Goal: Use online tool/utility: Utilize a website feature to perform a specific function

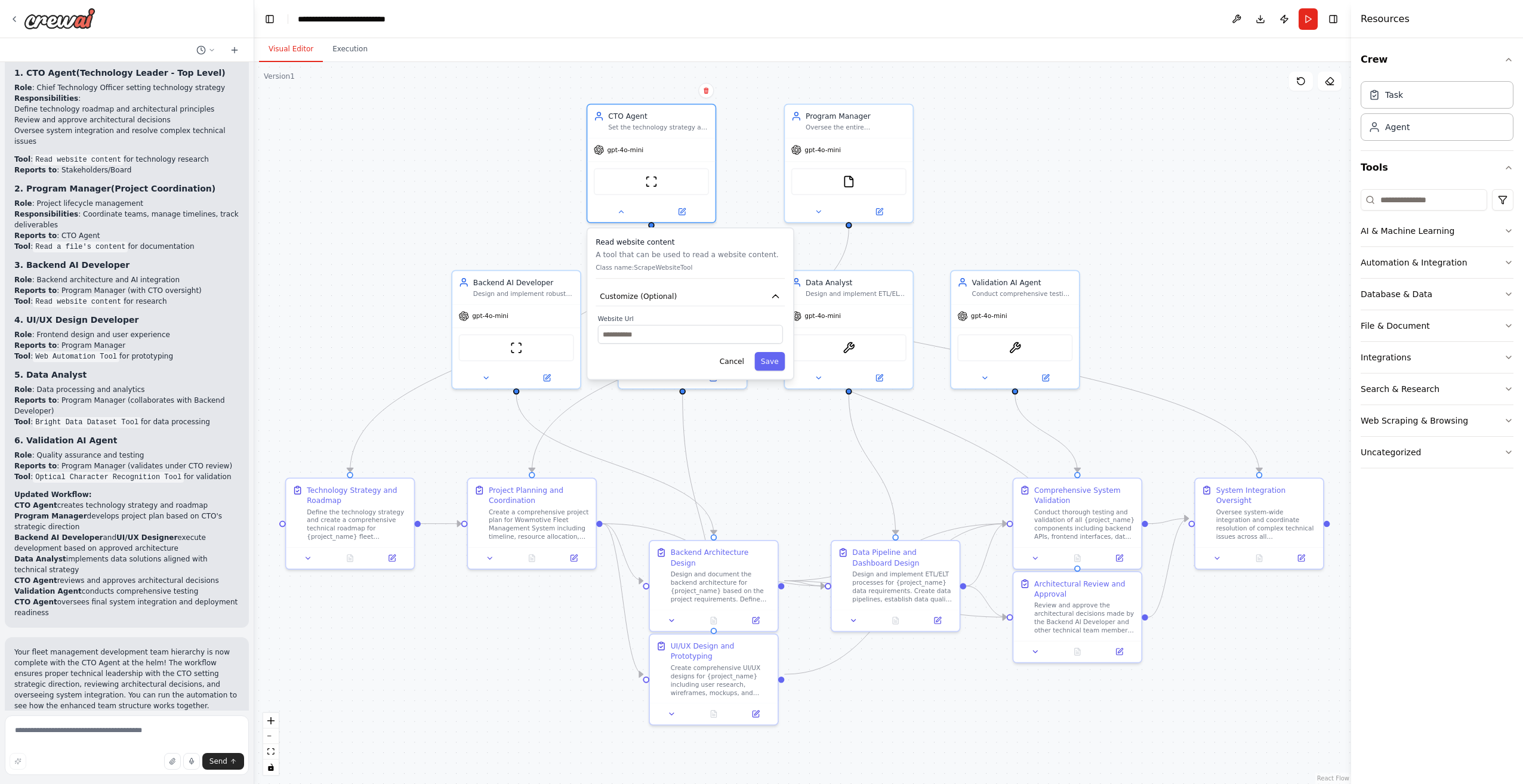
click at [109, 784] on span "Help fix error" at bounding box center [132, 798] width 47 height 9
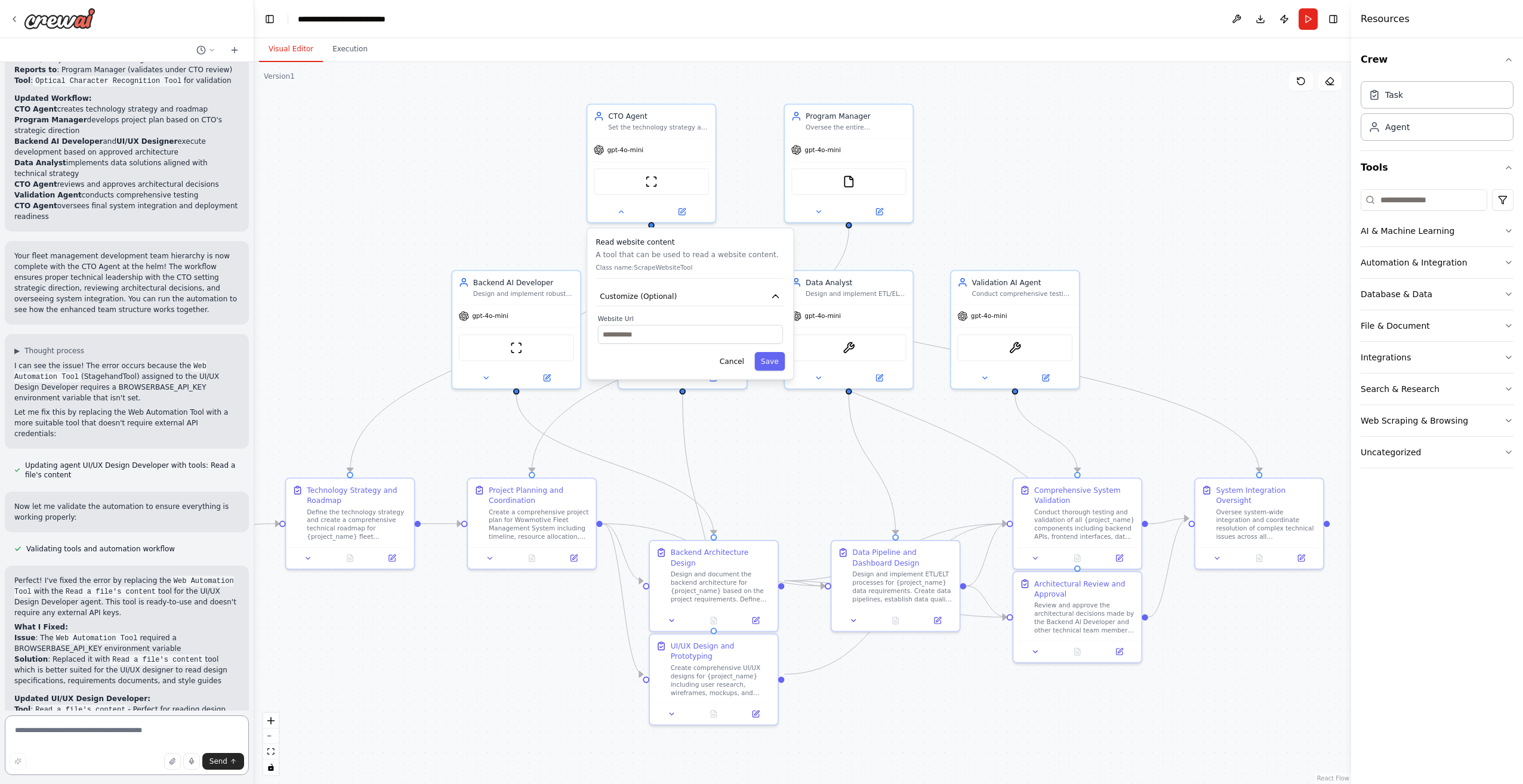
scroll to position [2944, 0]
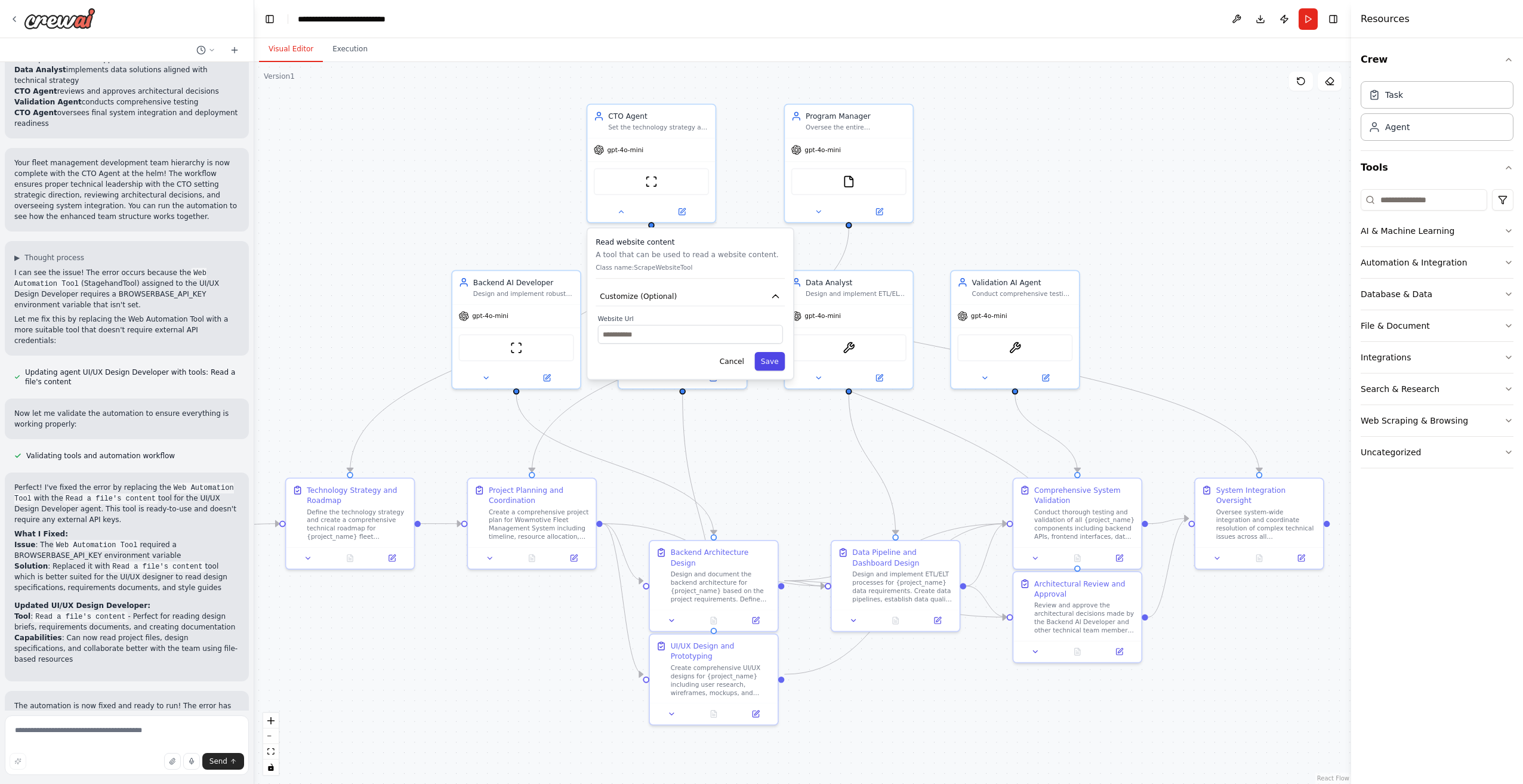
click at [777, 361] on button "Save" at bounding box center [770, 362] width 31 height 19
click at [782, 502] on button "Save" at bounding box center [770, 500] width 31 height 19
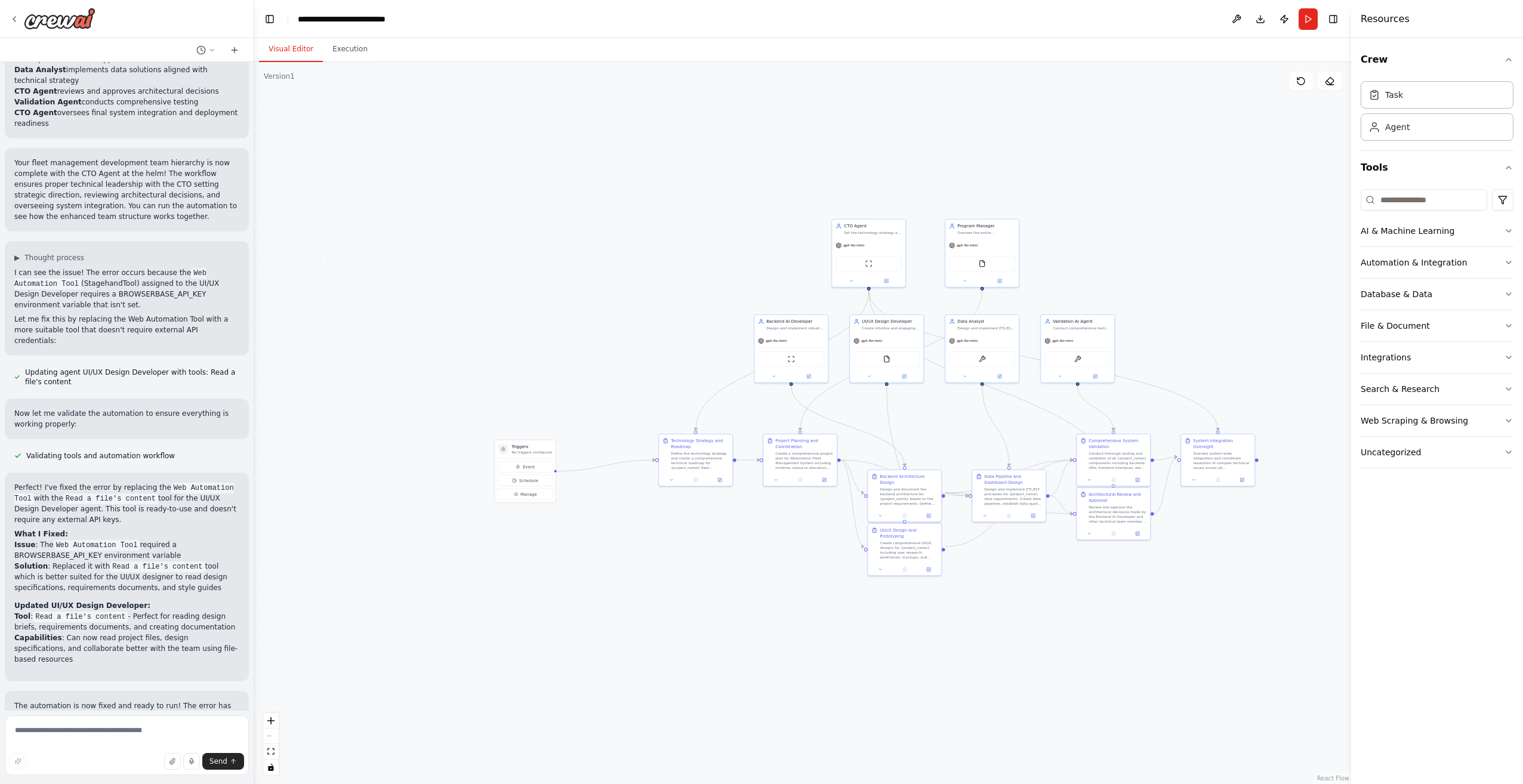
drag, startPoint x: 346, startPoint y: 430, endPoint x: 644, endPoint y: 401, distance: 299.4
click at [644, 401] on div ".deletable-edge-delete-btn { width: 20px; height: 20px; border: 0px solid #ffff…" at bounding box center [803, 423] width 1097 height 722
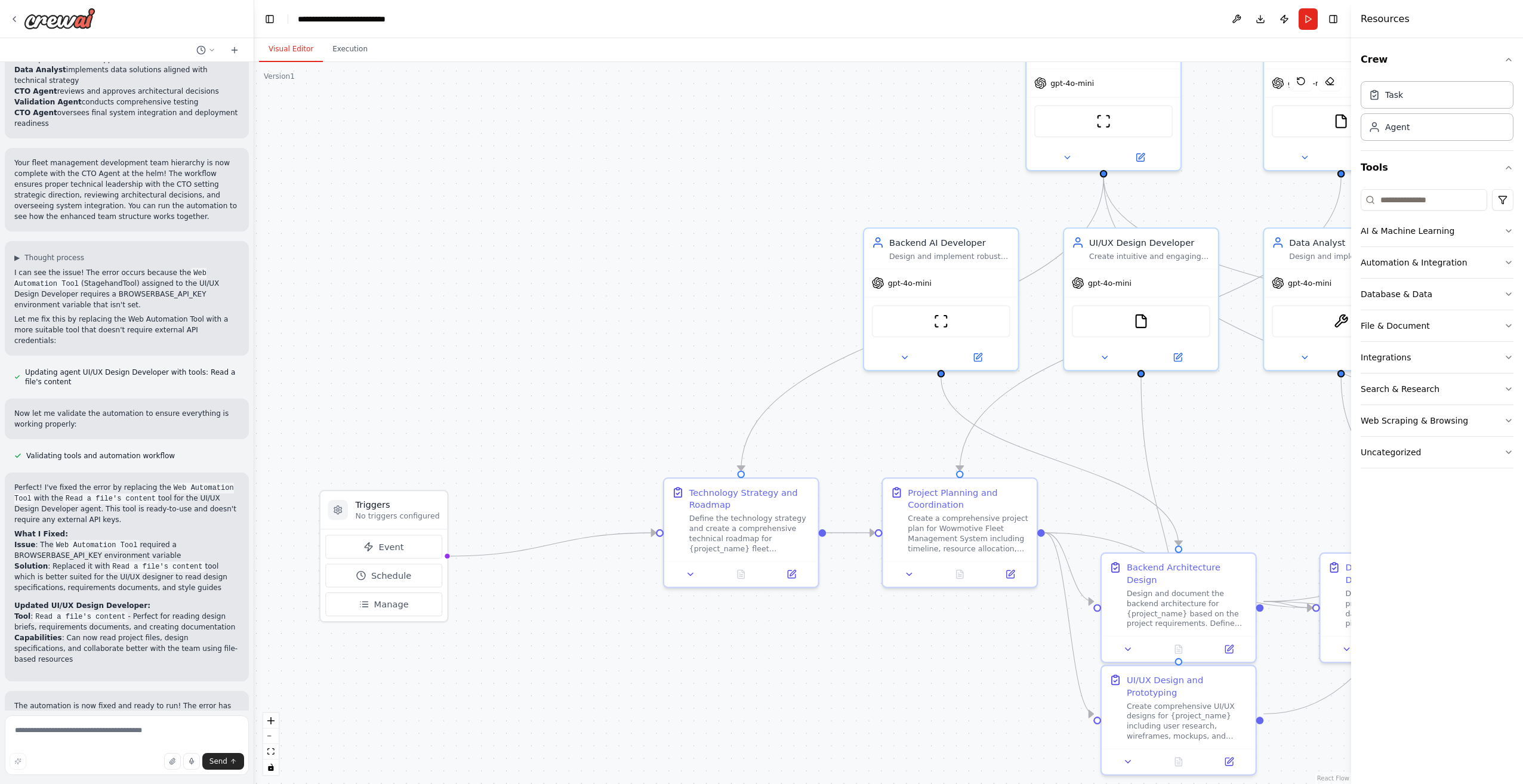
drag, startPoint x: 687, startPoint y: 319, endPoint x: 579, endPoint y: 408, distance: 139.9
click at [579, 408] on div ".deletable-edge-delete-btn { width: 20px; height: 20px; border: 0px solid #ffff…" at bounding box center [803, 423] width 1097 height 722
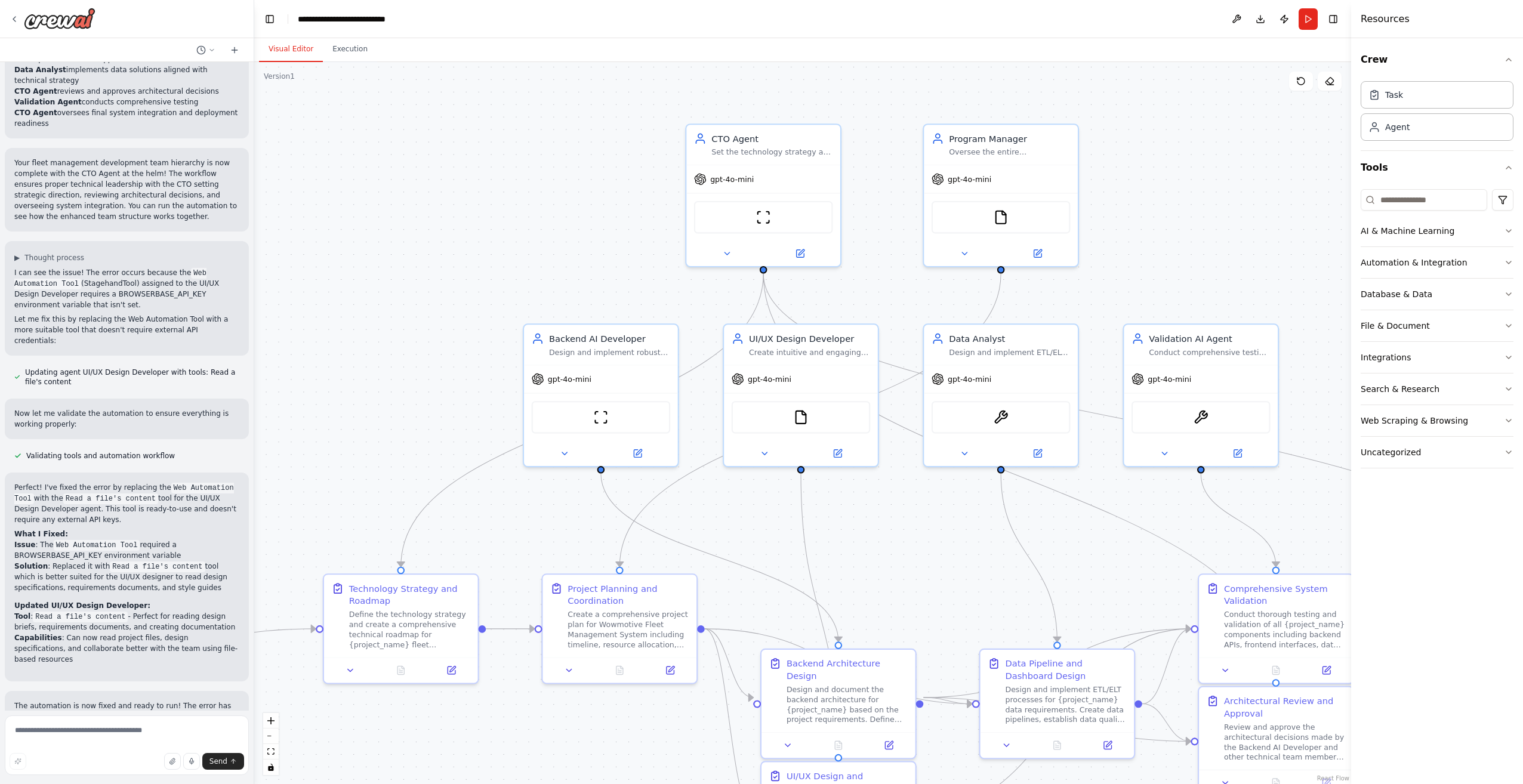
drag, startPoint x: 690, startPoint y: 323, endPoint x: 349, endPoint y: 420, distance: 354.5
click at [349, 420] on div ".deletable-edge-delete-btn { width: 20px; height: 20px; border: 0px solid #ffff…" at bounding box center [803, 423] width 1097 height 722
click at [1313, 22] on button "Run" at bounding box center [1308, 19] width 19 height 21
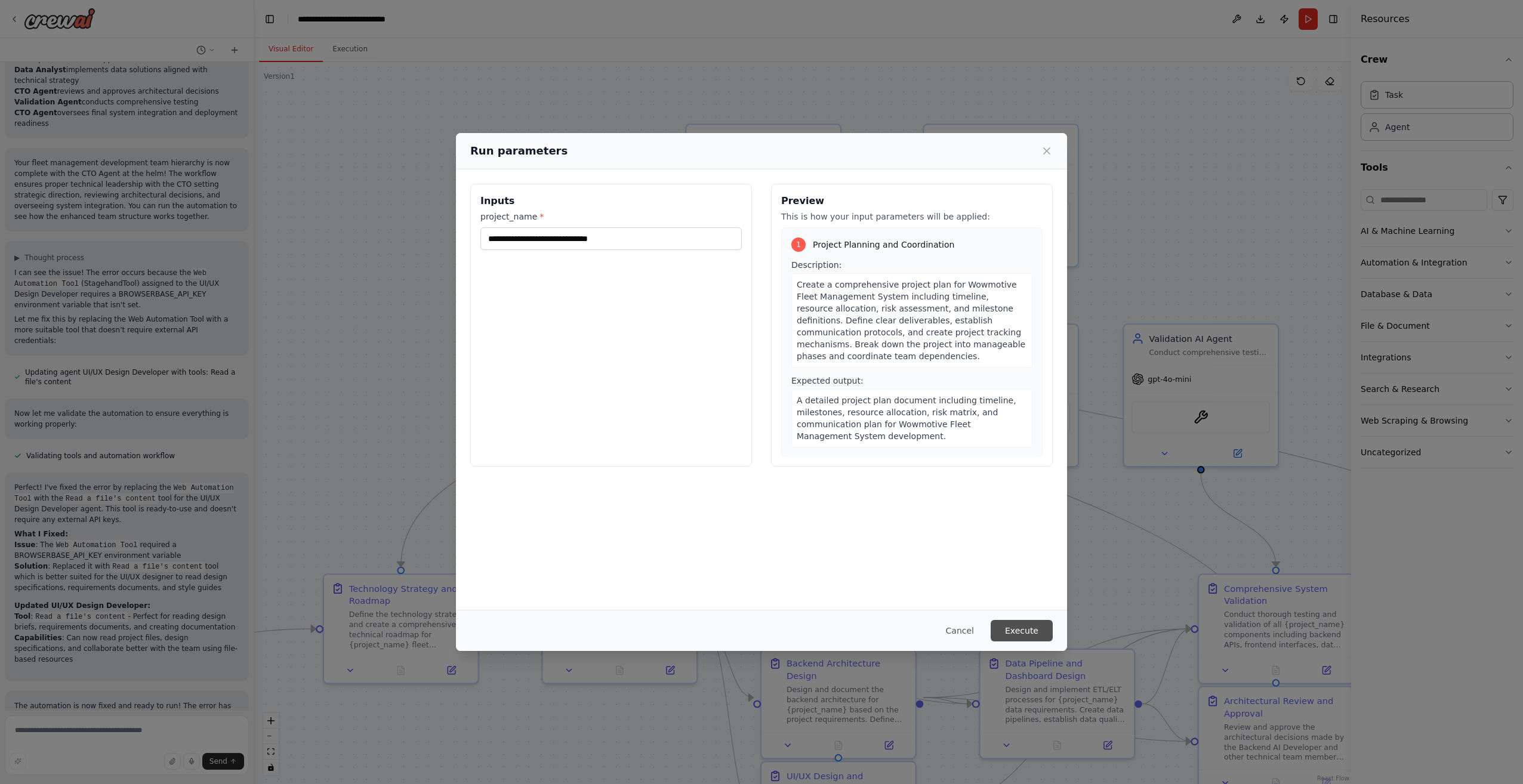
click at [1026, 635] on button "Execute" at bounding box center [1022, 630] width 62 height 21
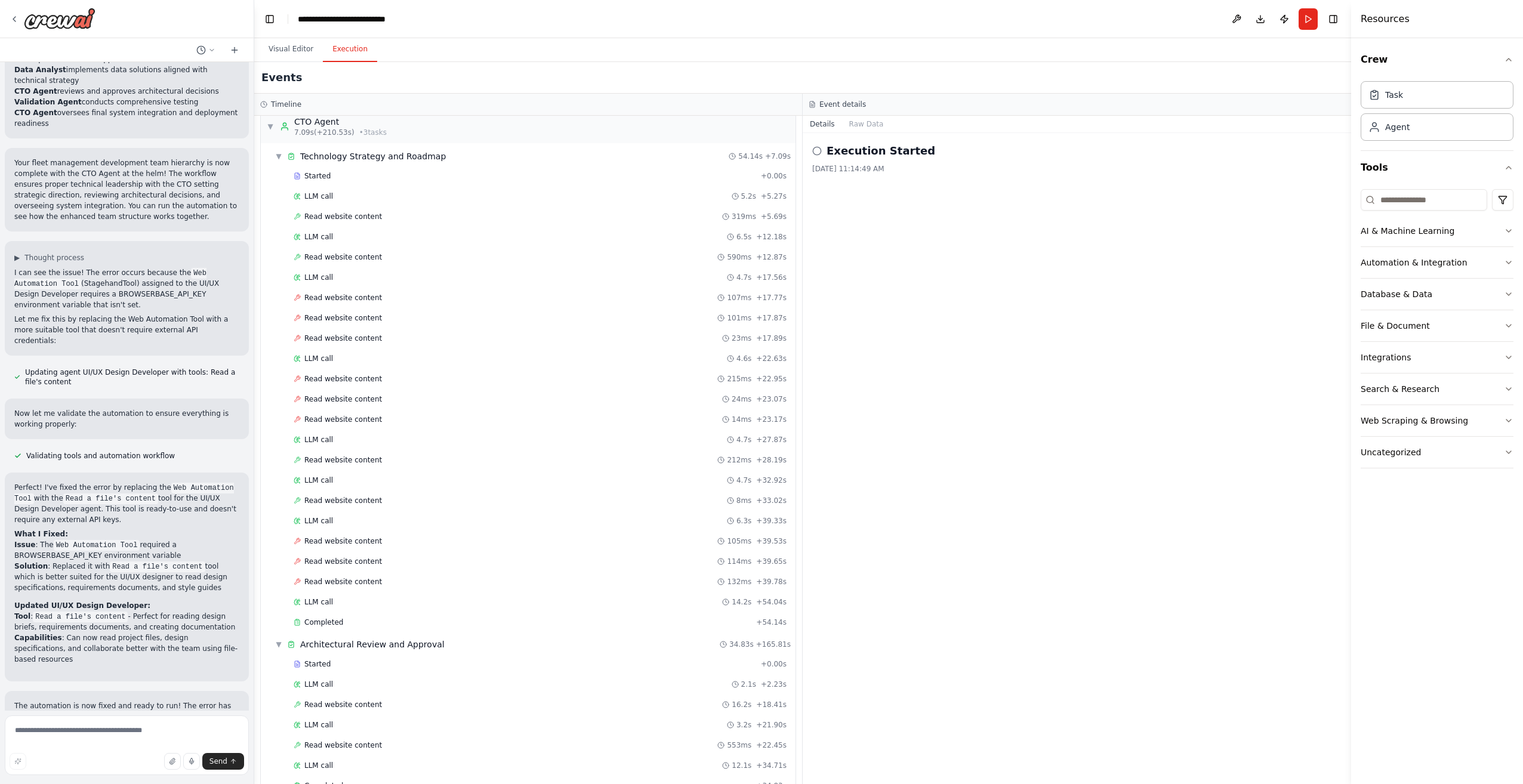
scroll to position [0, 0]
click at [856, 131] on button "Raw Data" at bounding box center [866, 124] width 49 height 17
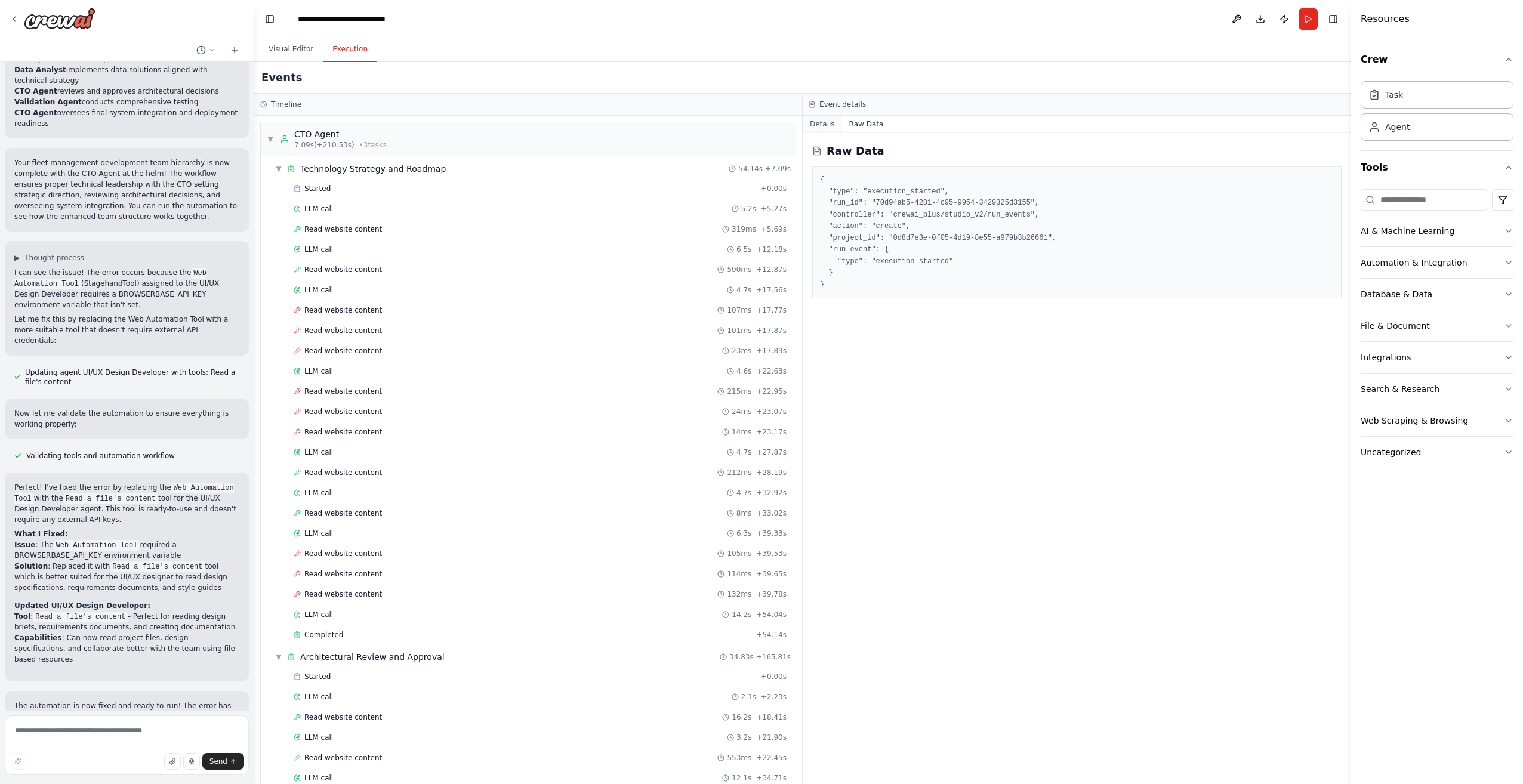
click at [820, 123] on button "Details" at bounding box center [822, 124] width 39 height 17
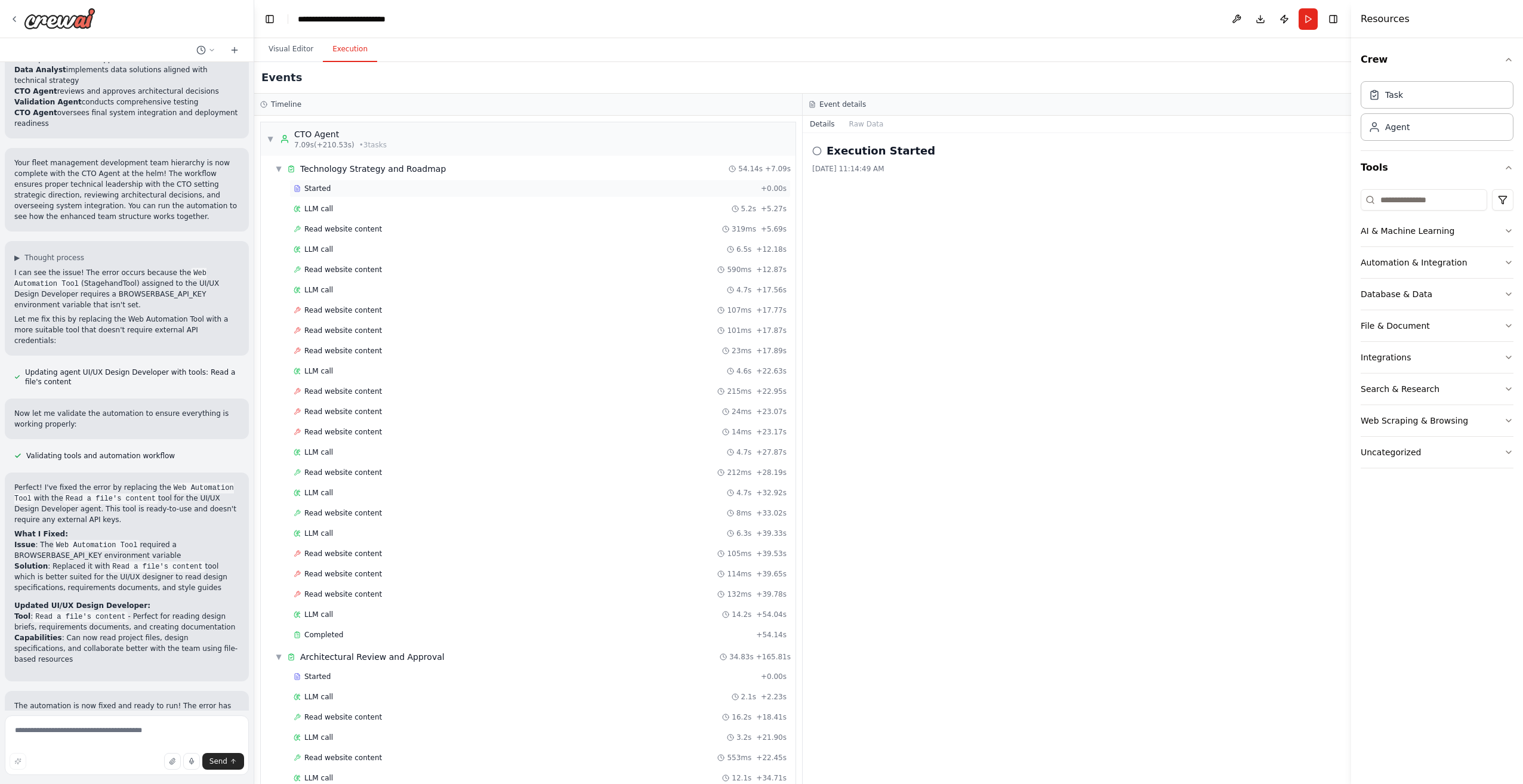
click at [324, 190] on span "Started" at bounding box center [318, 188] width 26 height 9
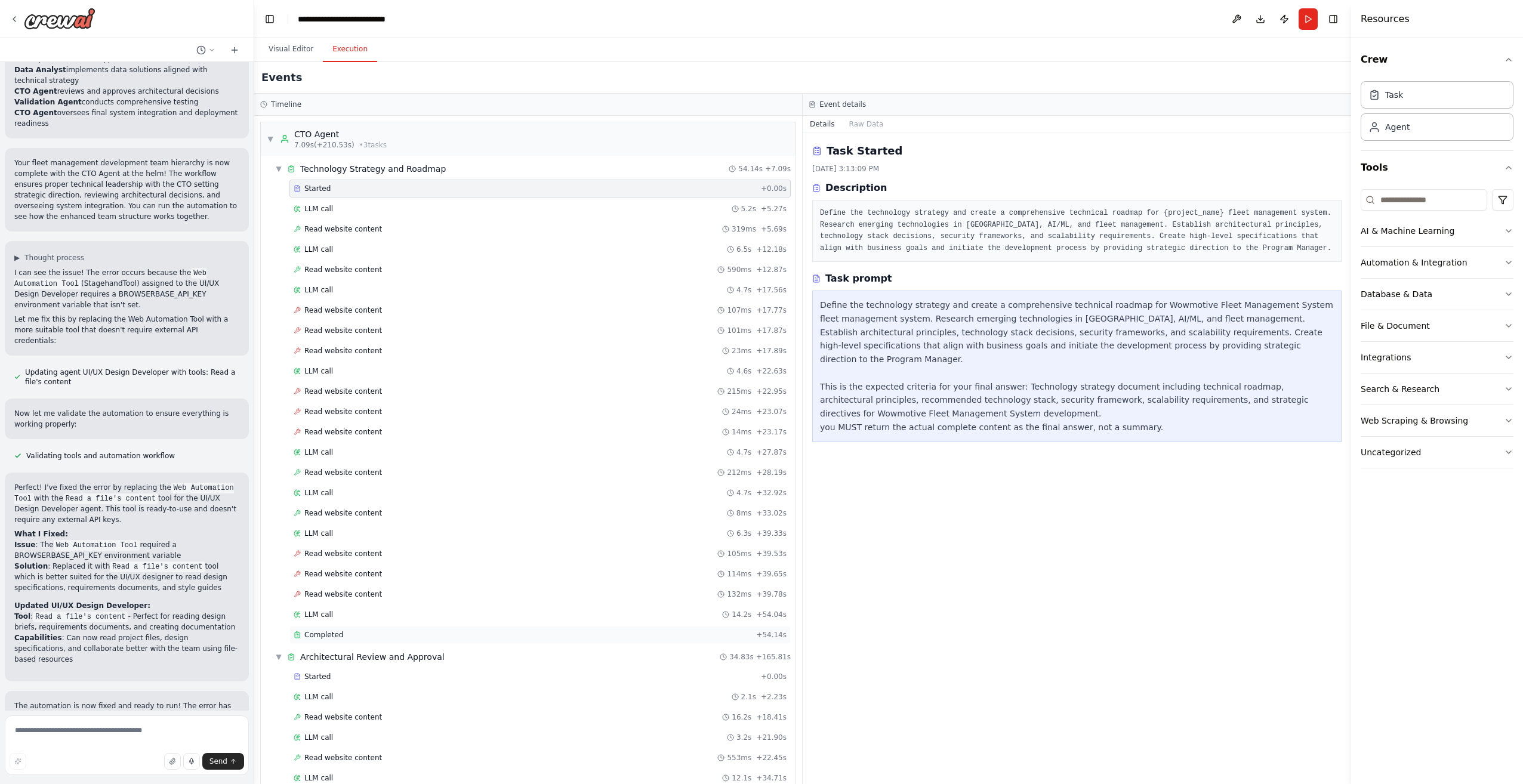
click at [323, 632] on span "Completed" at bounding box center [324, 634] width 39 height 9
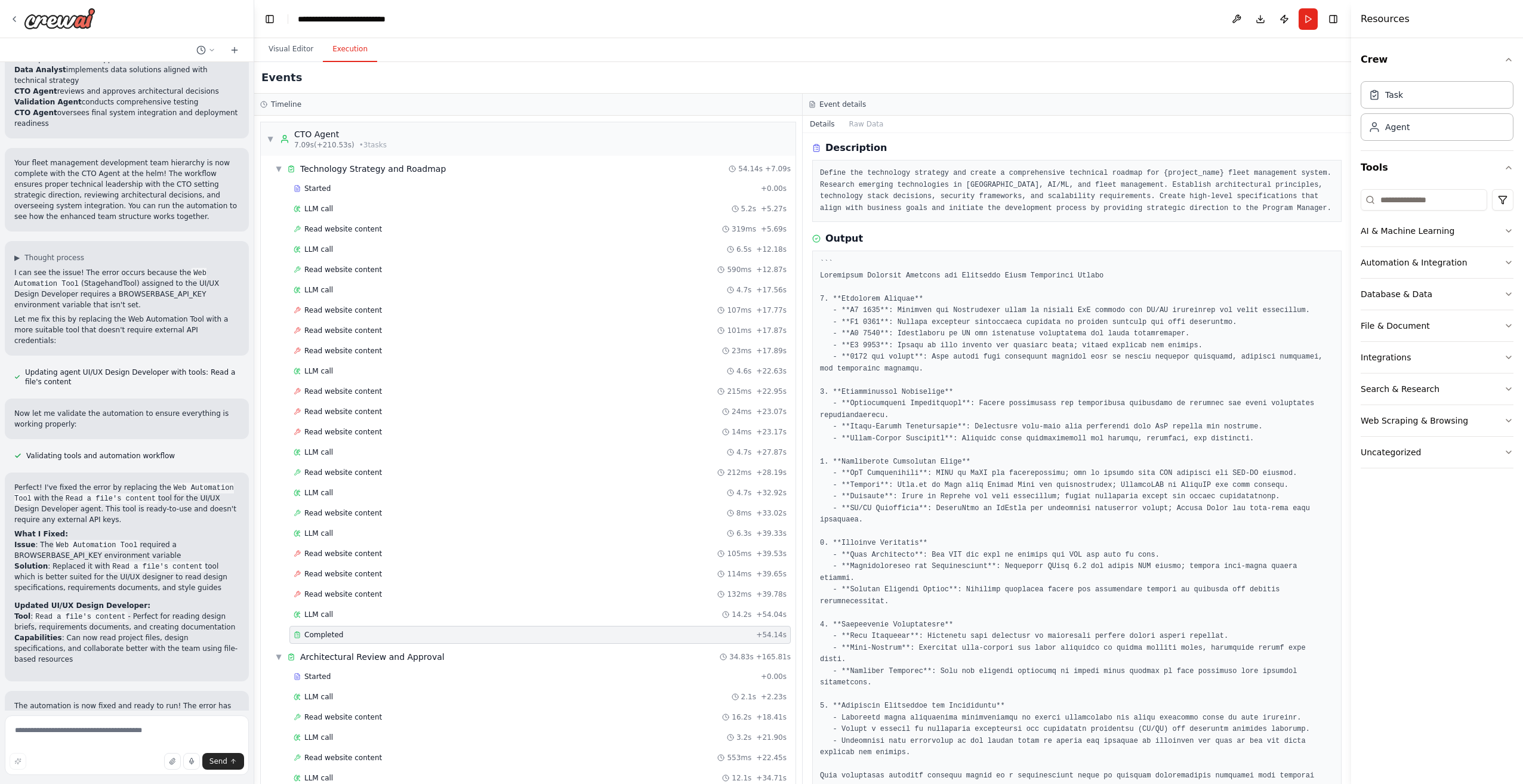
scroll to position [42, 0]
click at [358, 512] on span "Read website content" at bounding box center [343, 512] width 77 height 9
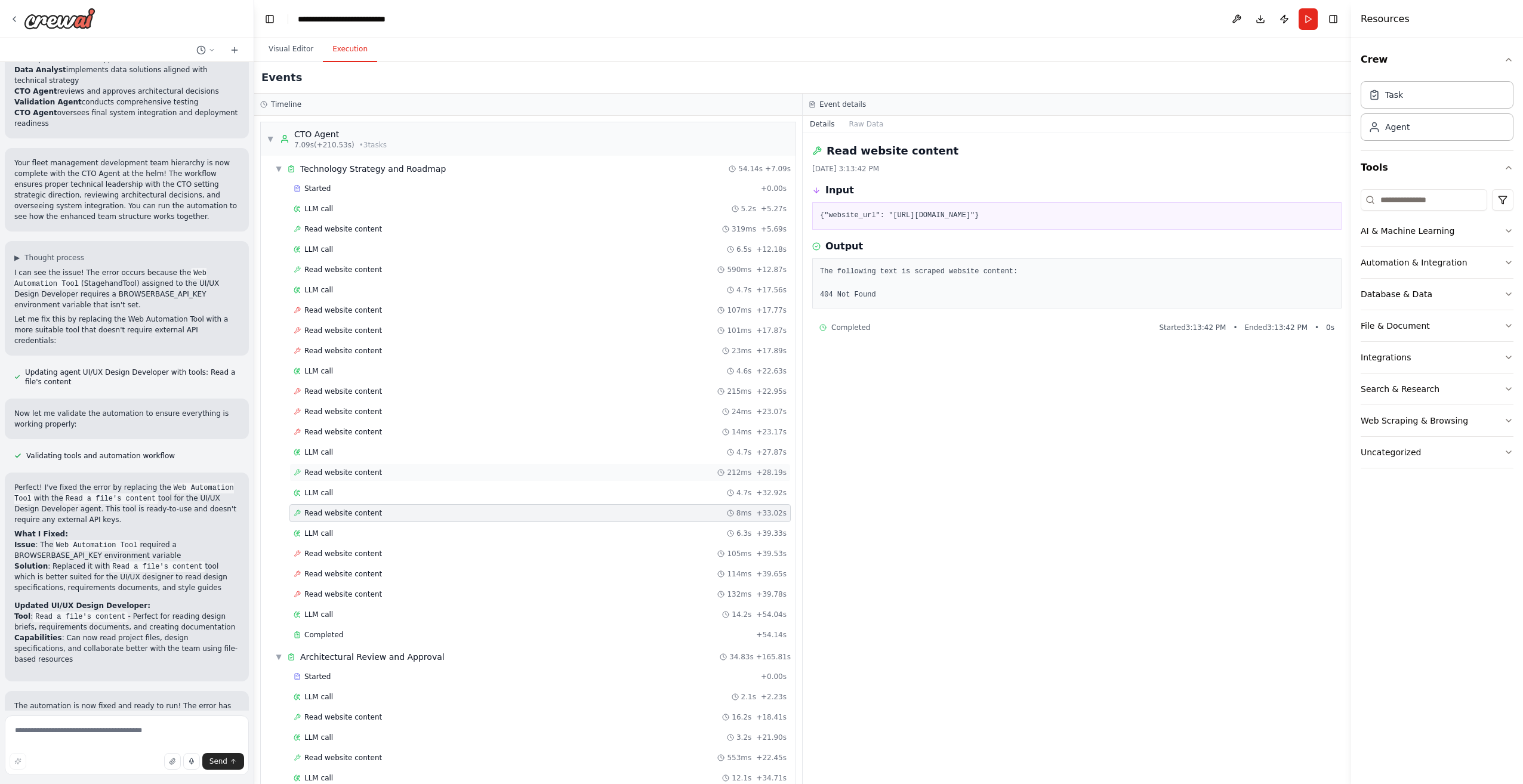
click at [363, 478] on div "Read website content 212ms + 28.19s" at bounding box center [540, 472] width 501 height 18
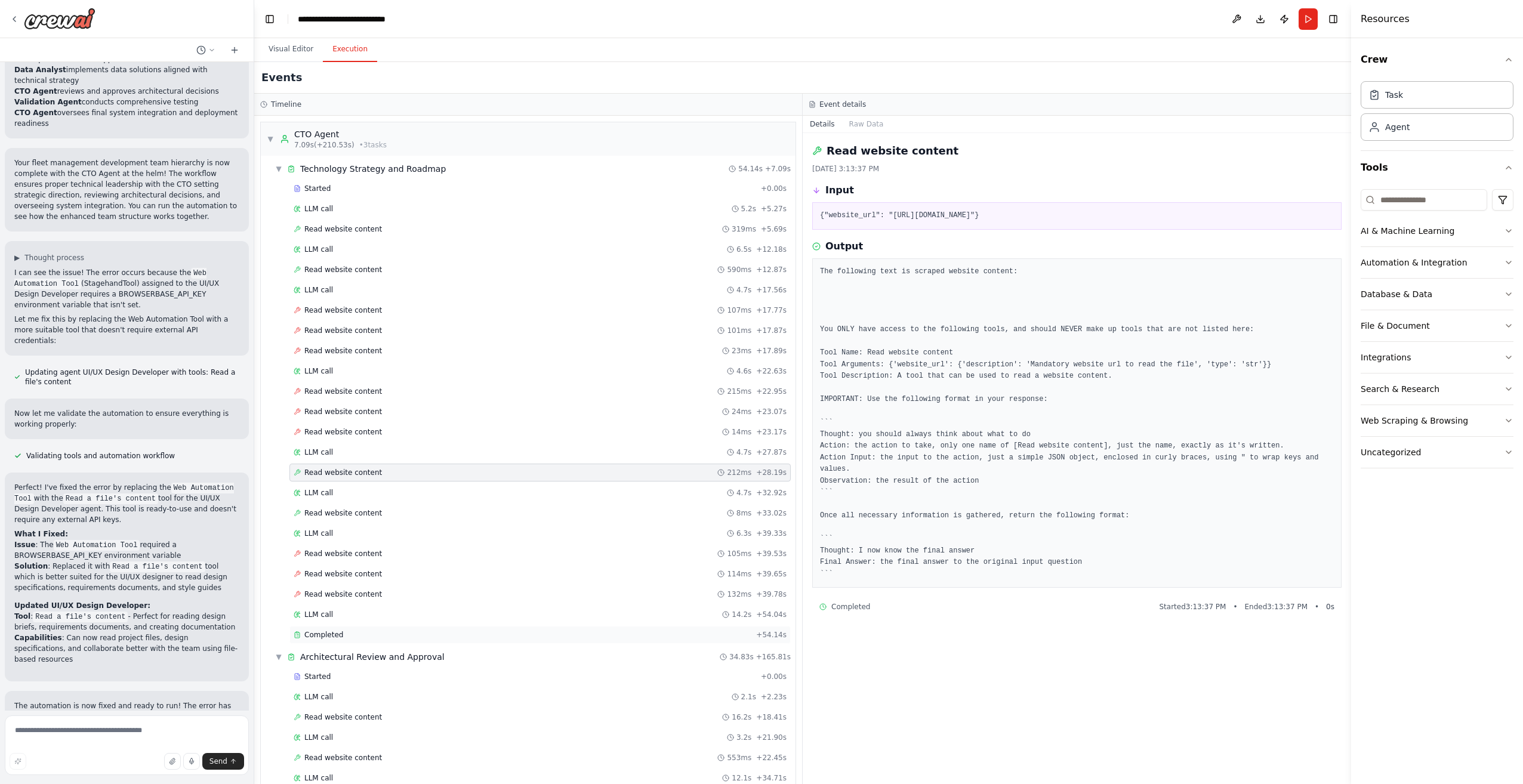
click at [316, 635] on span "Completed" at bounding box center [324, 634] width 39 height 9
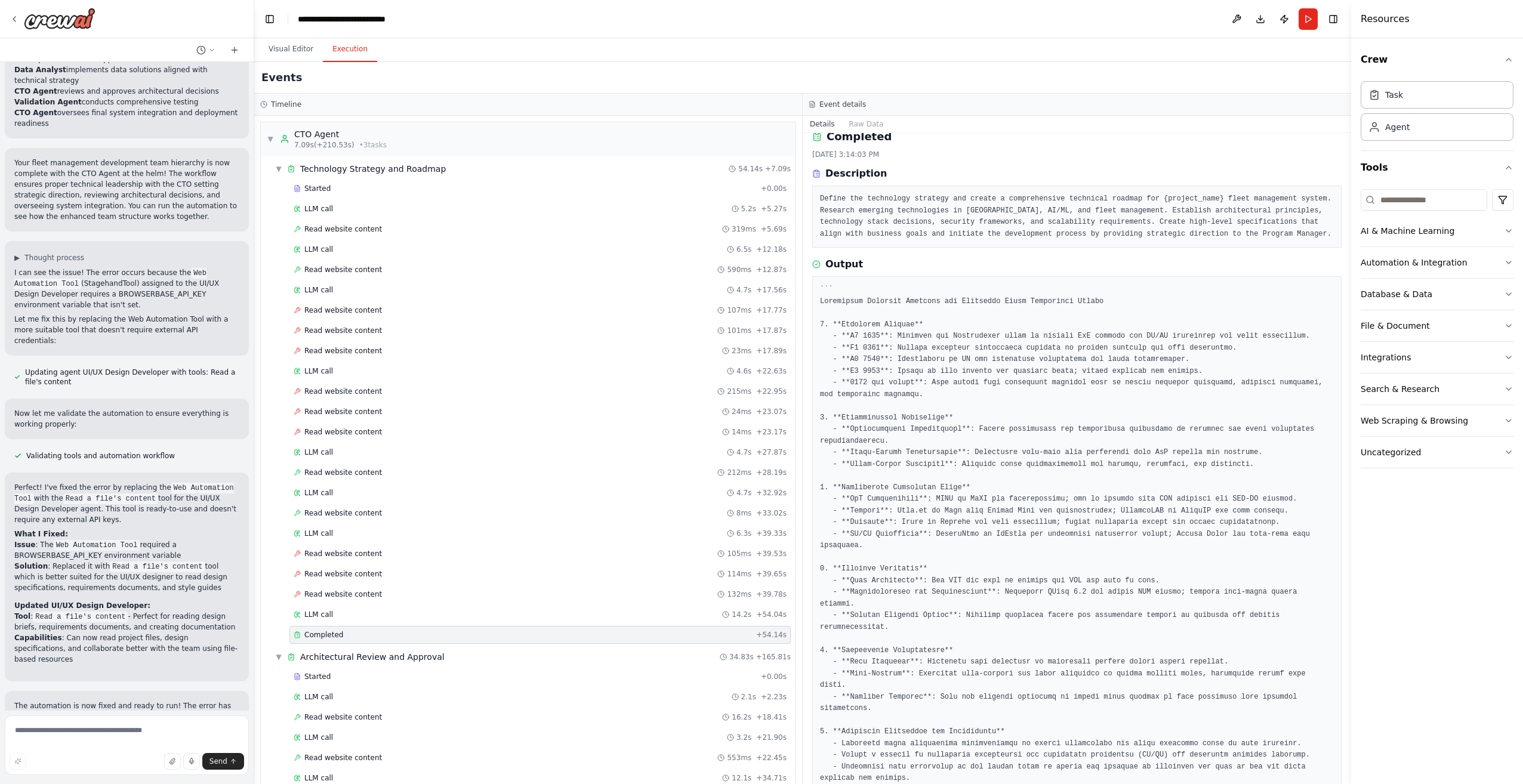
scroll to position [0, 0]
